Goal: Book appointment/travel/reservation

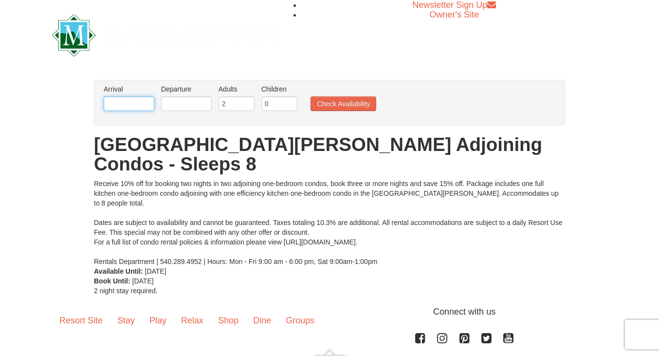
click at [133, 104] on input "text" at bounding box center [129, 103] width 51 height 15
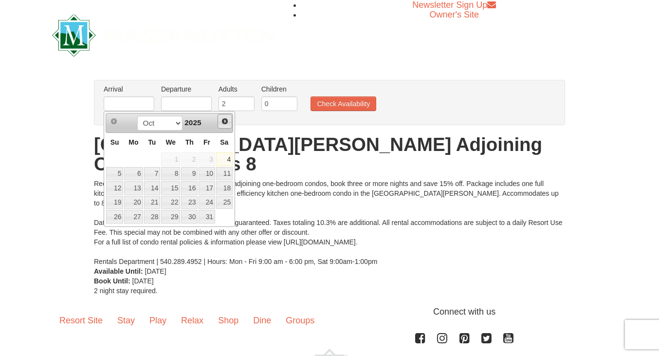
click at [227, 118] on span "Next" at bounding box center [225, 121] width 8 height 8
click at [226, 122] on span "Next" at bounding box center [225, 121] width 8 height 8
click at [115, 122] on span "Prev" at bounding box center [114, 121] width 8 height 8
click at [165, 216] on link "31" at bounding box center [170, 217] width 19 height 14
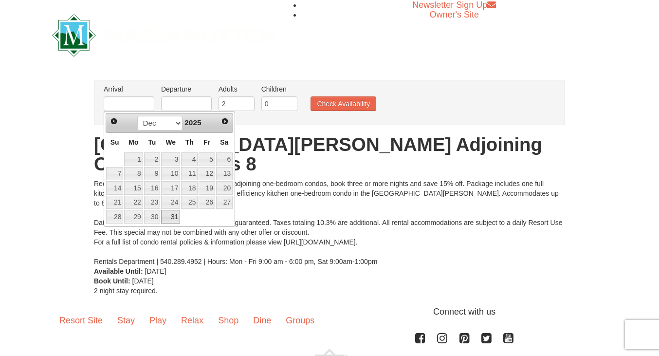
type input "12/31/2025"
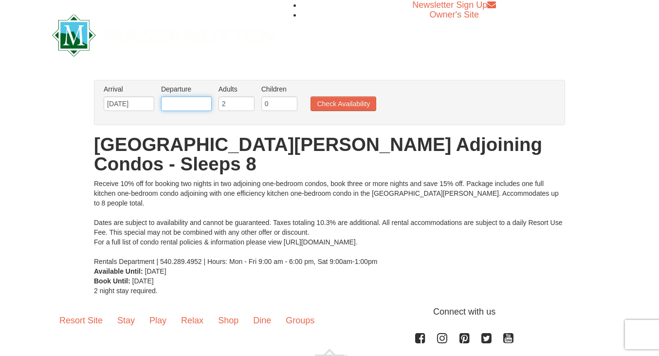
click at [193, 104] on input "text" at bounding box center [186, 103] width 51 height 15
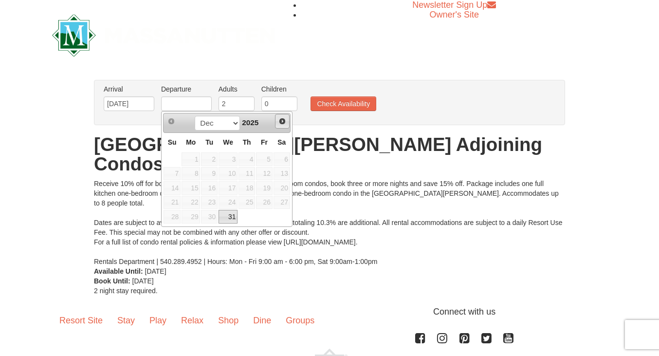
click at [279, 121] on span "Next" at bounding box center [283, 121] width 8 height 8
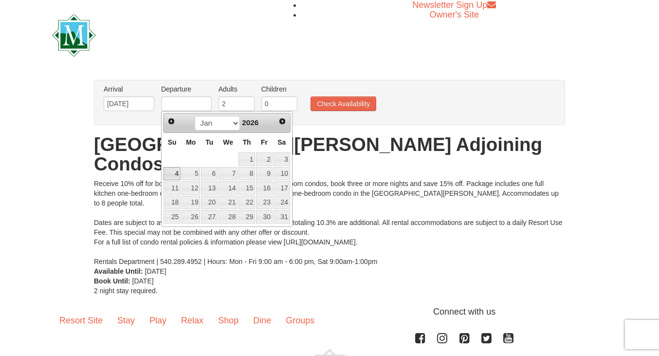
click at [175, 173] on link "4" at bounding box center [172, 174] width 17 height 14
type input "[DATE]"
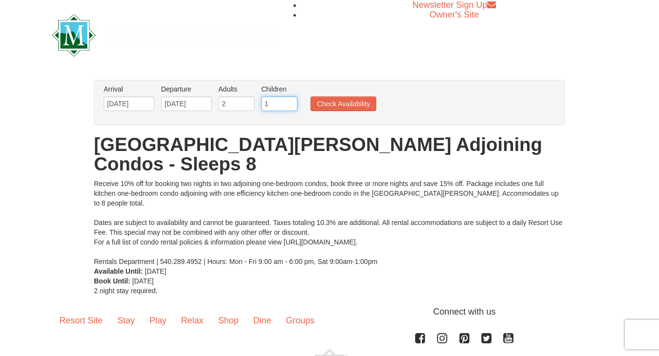
click at [288, 103] on input "1" at bounding box center [279, 103] width 36 height 15
click at [288, 103] on input "2" at bounding box center [279, 103] width 36 height 15
type input "3"
click at [288, 103] on input "3" at bounding box center [279, 103] width 36 height 15
click at [334, 105] on button "Check Availability" at bounding box center [344, 103] width 66 height 15
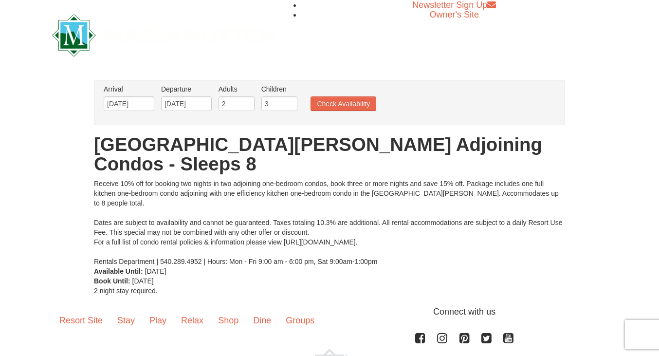
click at [143, 38] on img at bounding box center [163, 35] width 223 height 42
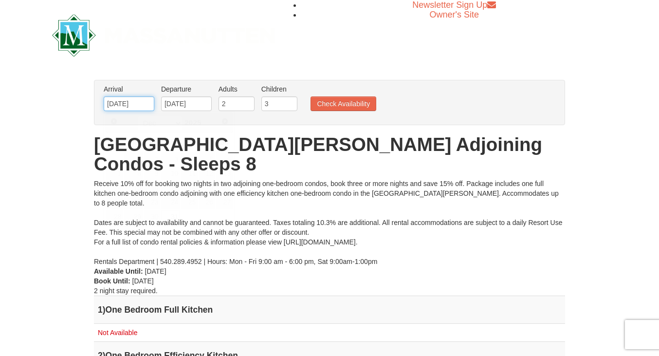
click at [150, 101] on input "12/31/2025" at bounding box center [129, 103] width 51 height 15
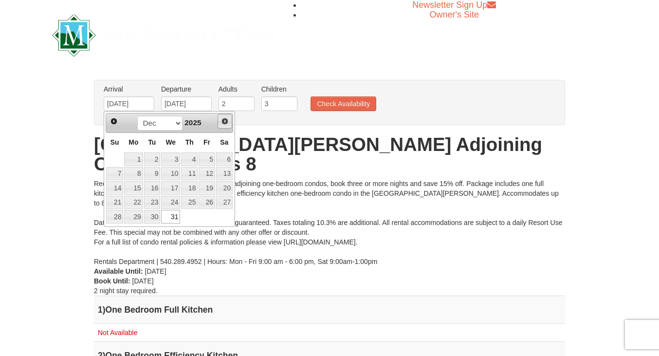
click at [225, 120] on span "Next" at bounding box center [225, 121] width 8 height 8
click at [191, 162] on link "1" at bounding box center [189, 159] width 17 height 14
type input "[DATE]"
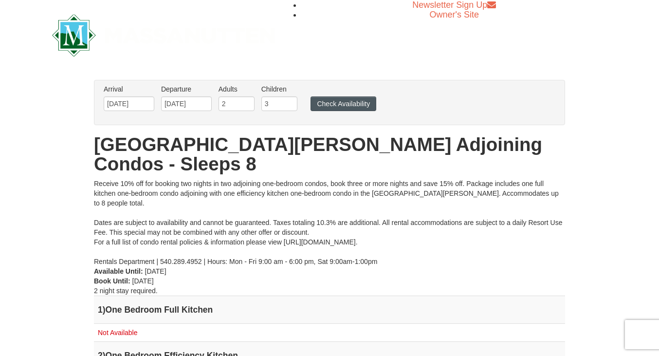
click at [353, 103] on button "Check Availability" at bounding box center [344, 103] width 66 height 15
